Goal: Transaction & Acquisition: Download file/media

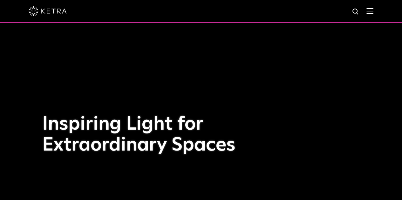
click at [373, 14] on img at bounding box center [369, 11] width 7 height 6
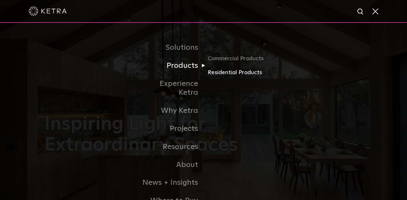
click at [232, 71] on link "Residential Products" at bounding box center [237, 72] width 61 height 9
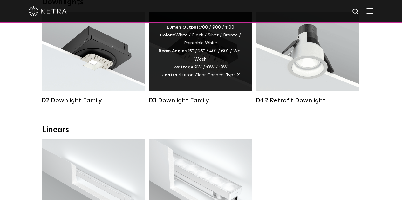
scroll to position [127, 0]
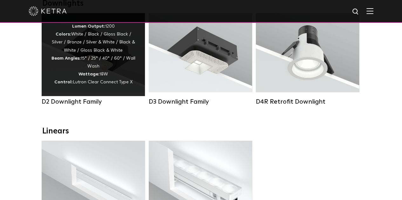
click at [93, 51] on div "Lumen Output: 1200 Colors: White / Black / Gloss Black / Silver / Bronze / Silv…" at bounding box center [93, 55] width 84 height 64
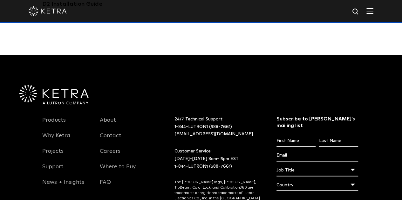
scroll to position [1557, 0]
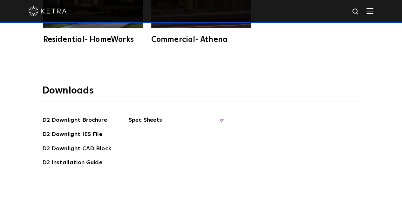
click at [221, 116] on span "Spec Sheets" at bounding box center [176, 123] width 95 height 14
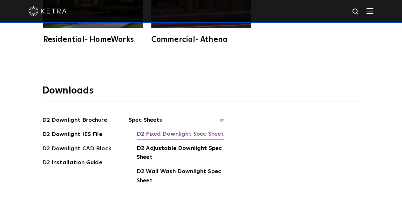
click at [175, 130] on link "D2 Fixed Downlight Spec Sheet" at bounding box center [180, 135] width 87 height 10
